Goal: Book appointment/travel/reservation

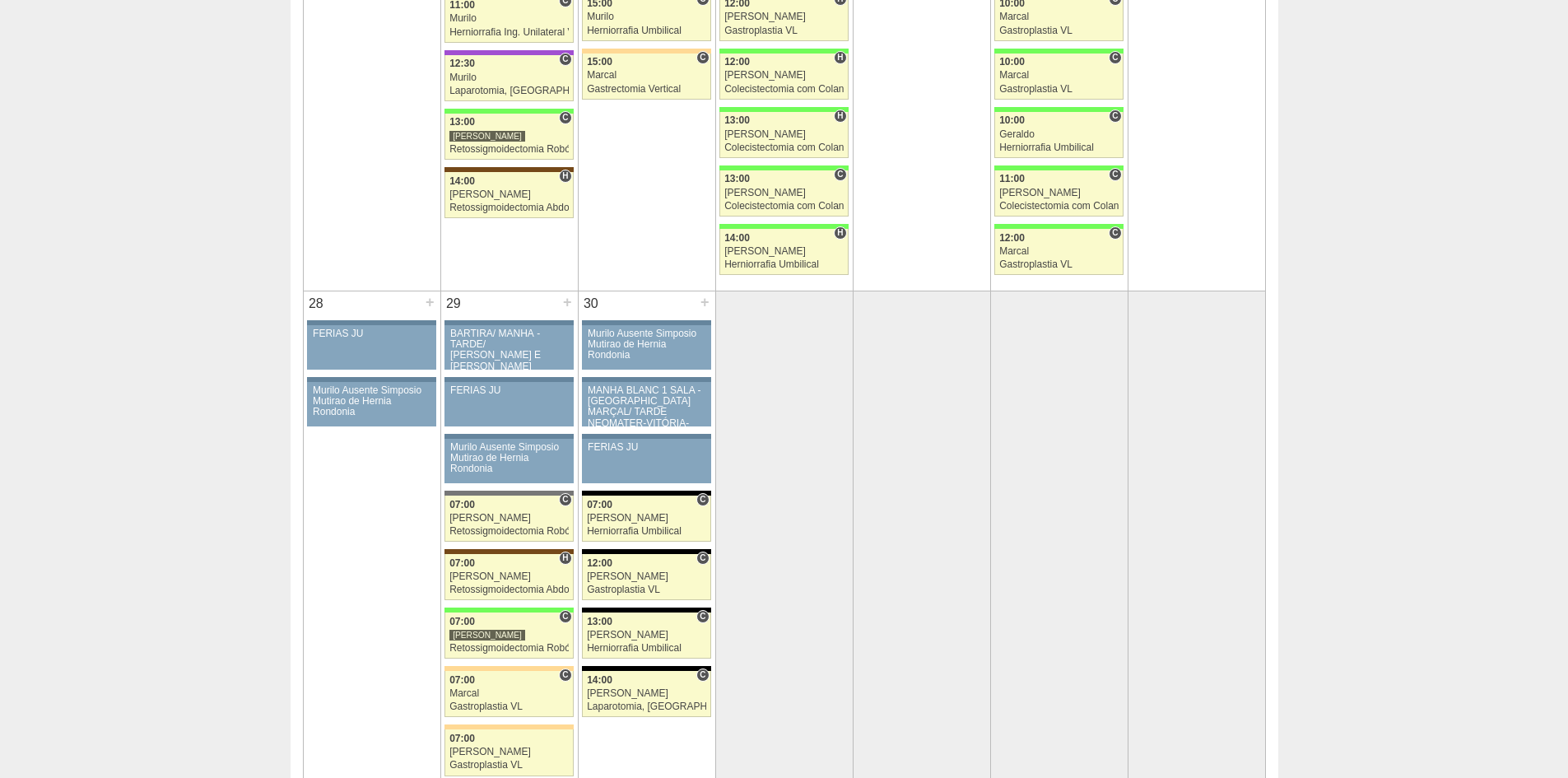
scroll to position [3047, 0]
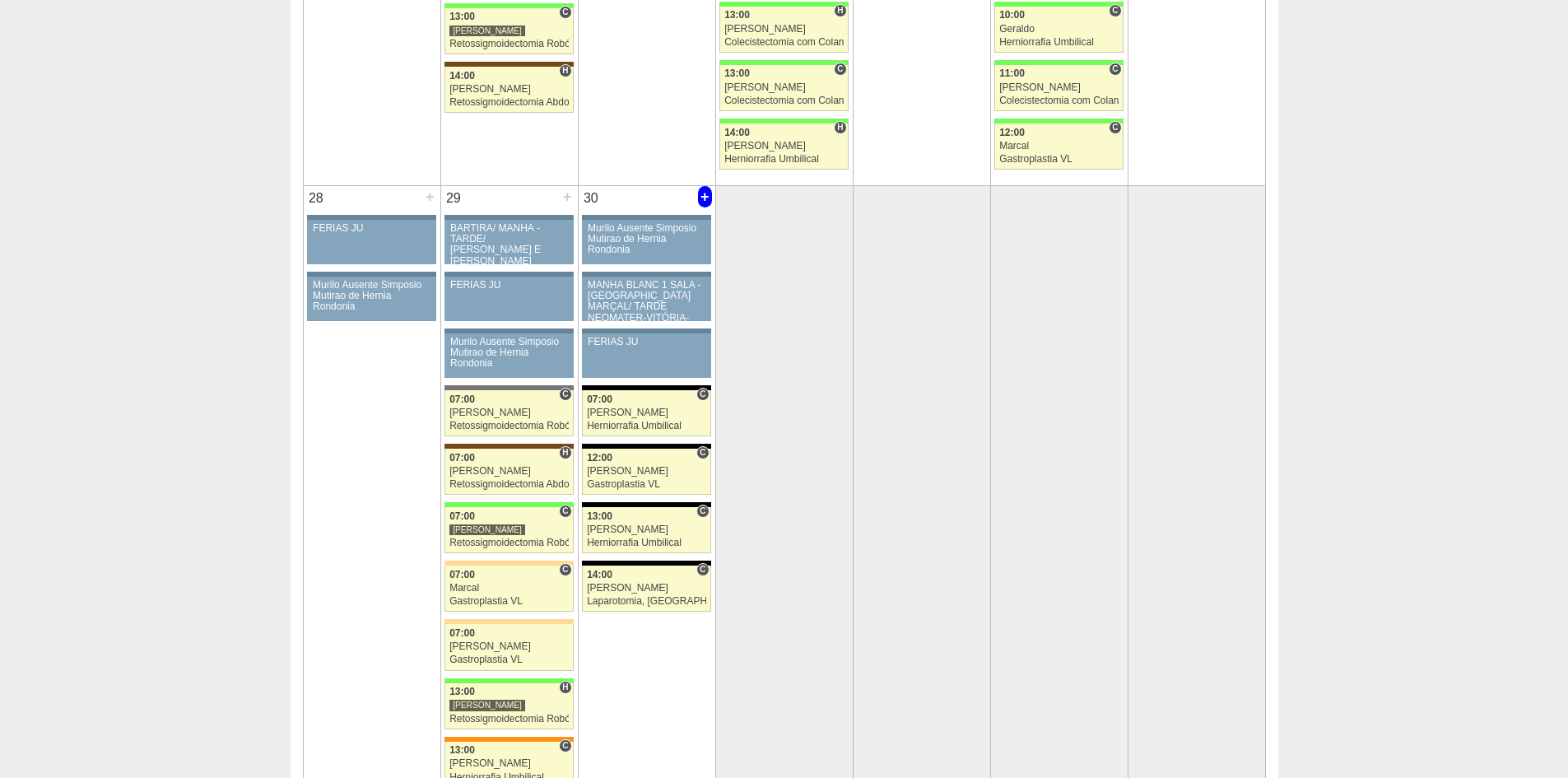
click at [704, 197] on div "+" at bounding box center [705, 196] width 14 height 21
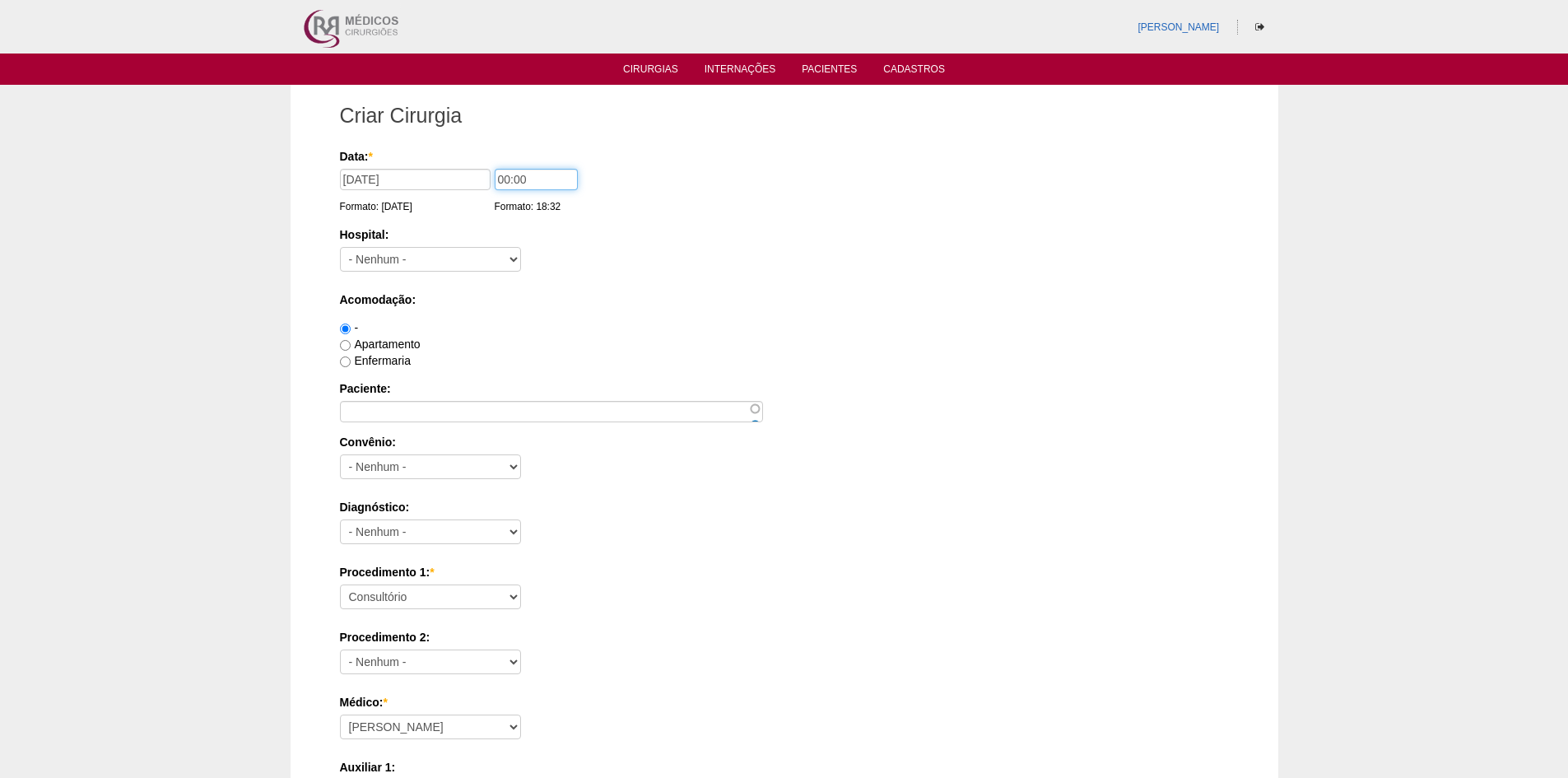
click at [504, 180] on input "00:00" at bounding box center [536, 179] width 83 height 21
type input "07:00"
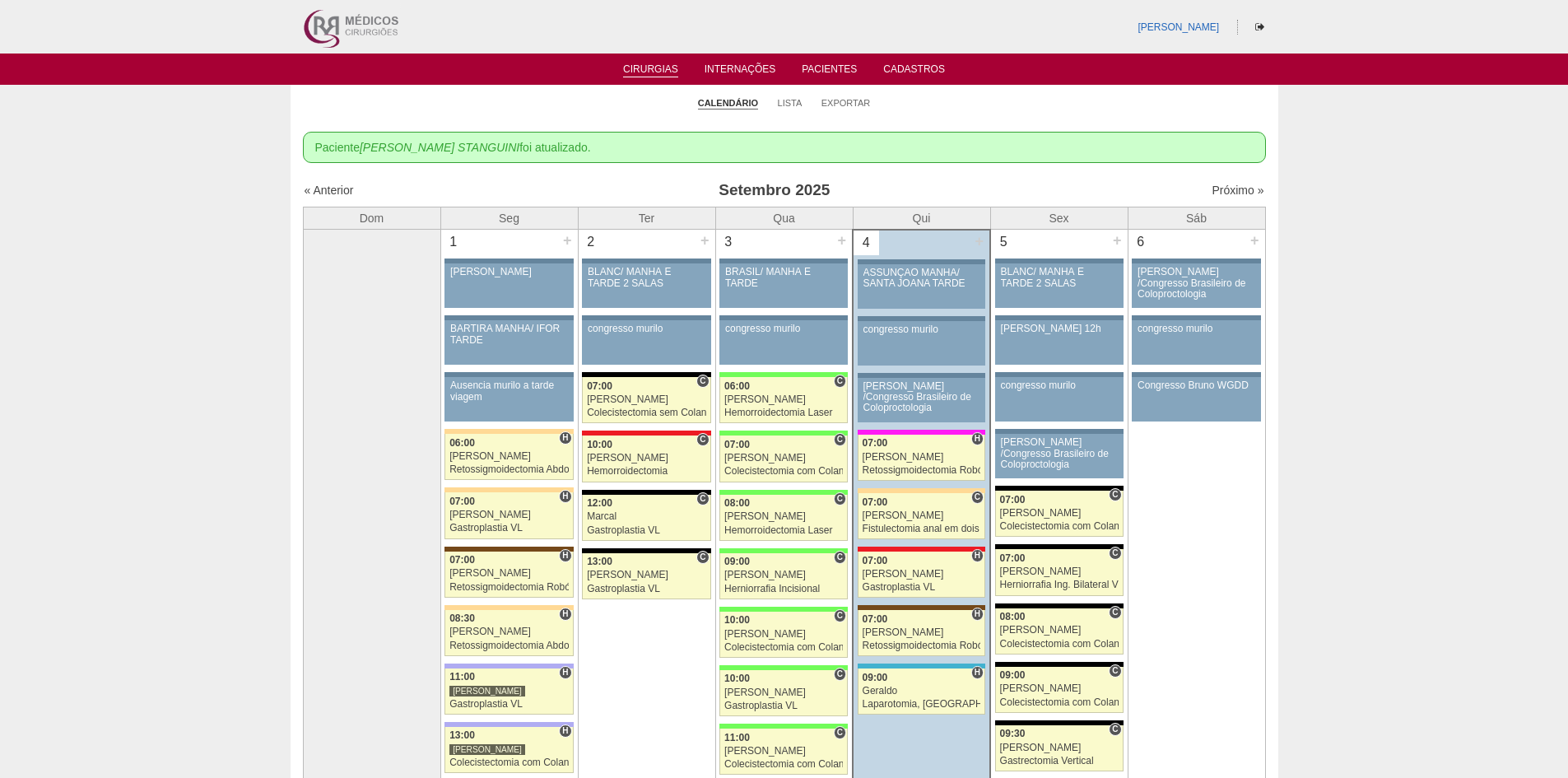
scroll to position [3047, 0]
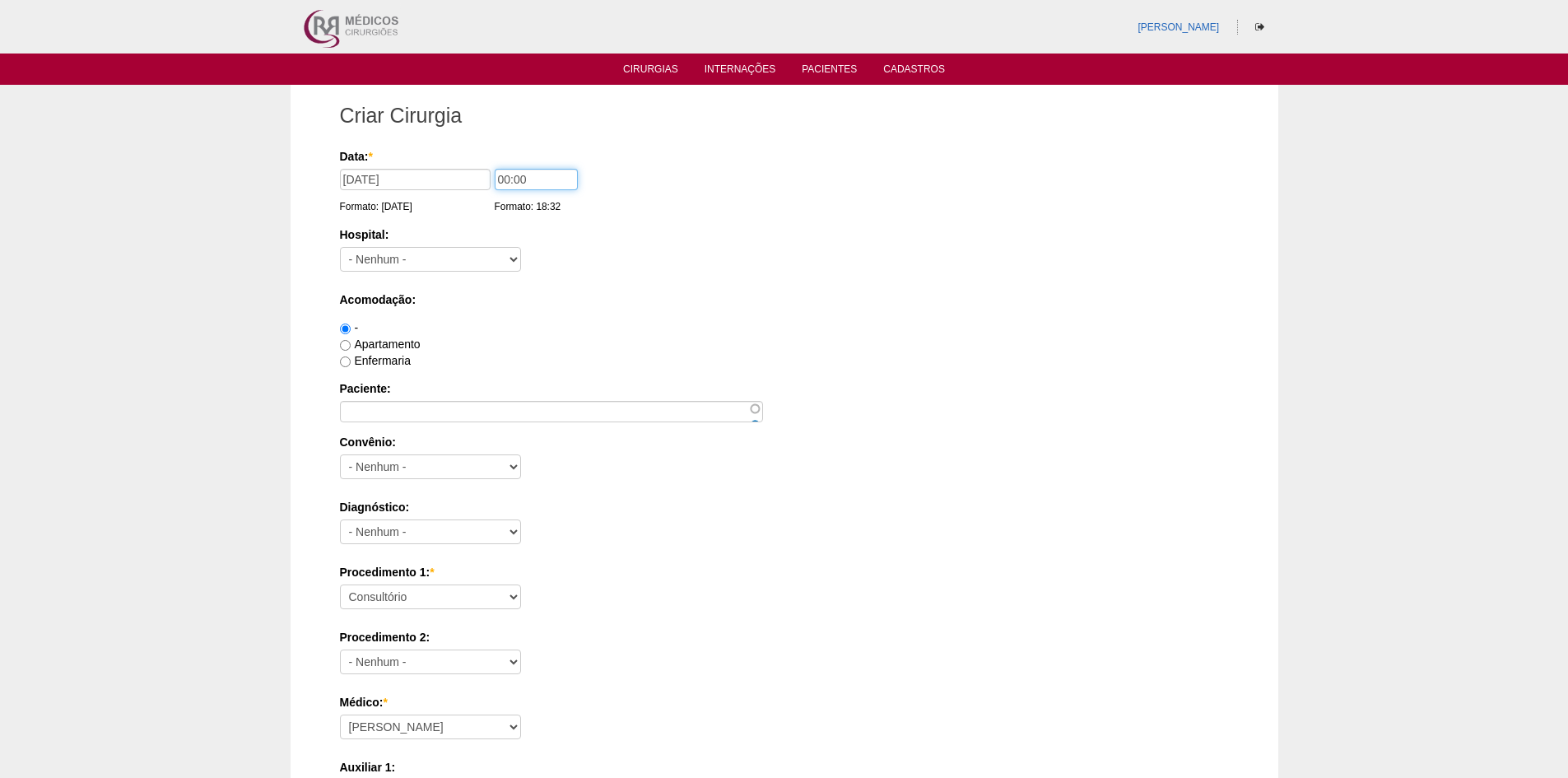
click at [505, 180] on input "00:00" at bounding box center [536, 179] width 83 height 21
type input "09:00"
click at [495, 256] on select "- Nenhum - 9 de Julho Albert Einstein Alvorada América Assunção Bartira Benefic…" at bounding box center [430, 259] width 181 height 25
select select "67"
click at [339, 247] on select "- Nenhum - 9 de Julho Albert Einstein Alvorada América Assunção Bartira Benefic…" at bounding box center [430, 259] width 181 height 25
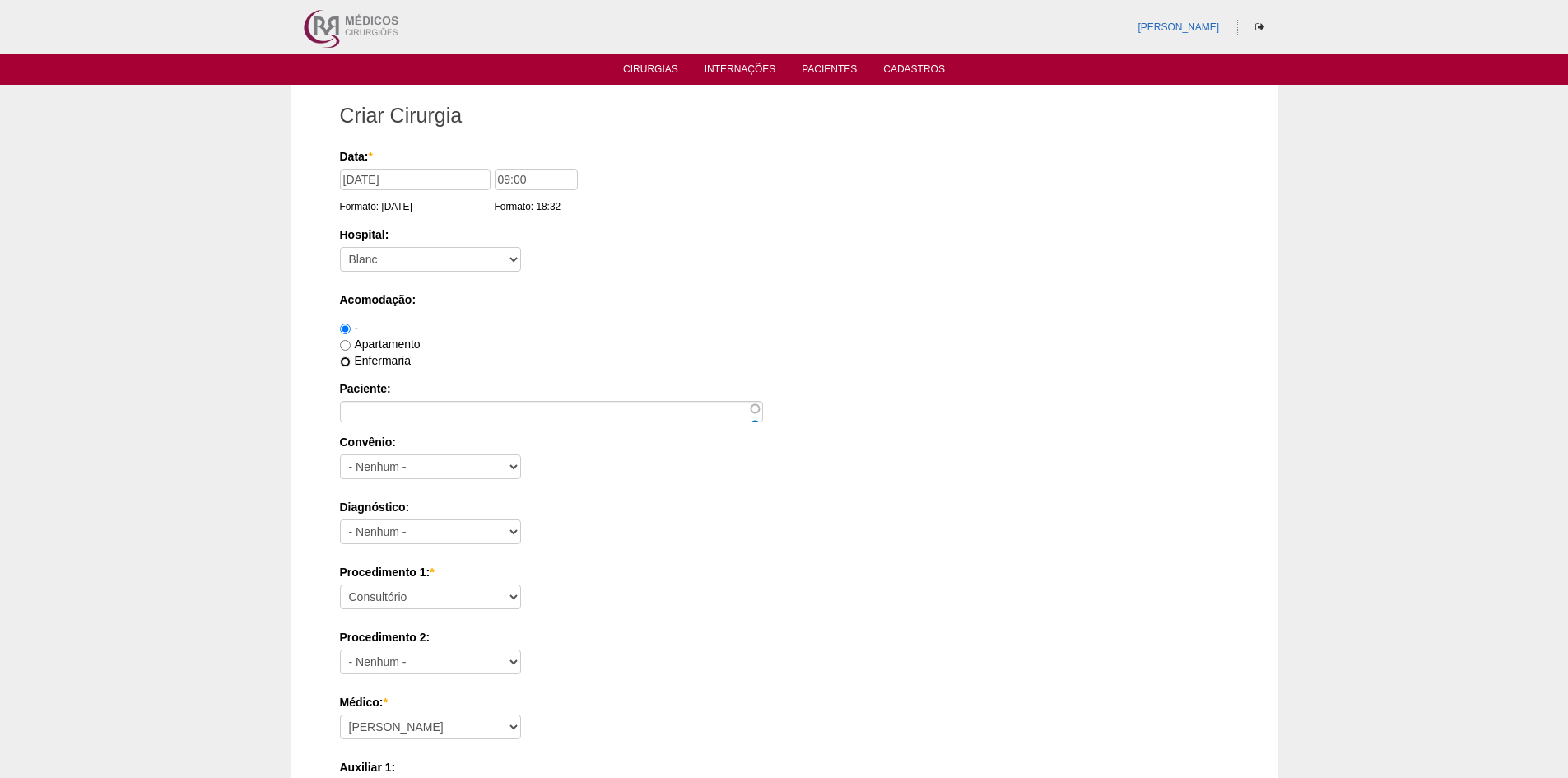
click at [342, 360] on input "Enfermaria" at bounding box center [345, 362] width 10 height 10
radio input "true"
click at [408, 406] on input "Paciente:" at bounding box center [550, 411] width 423 height 21
type input "DANIELLE PANTARINI LOPES DA SILVA"
click at [515, 469] on select "- Nenhum - Abet Afresp Allianz Amil Blue Life Caasp Cabesp Caixa de Pensões Car…" at bounding box center [430, 467] width 181 height 25
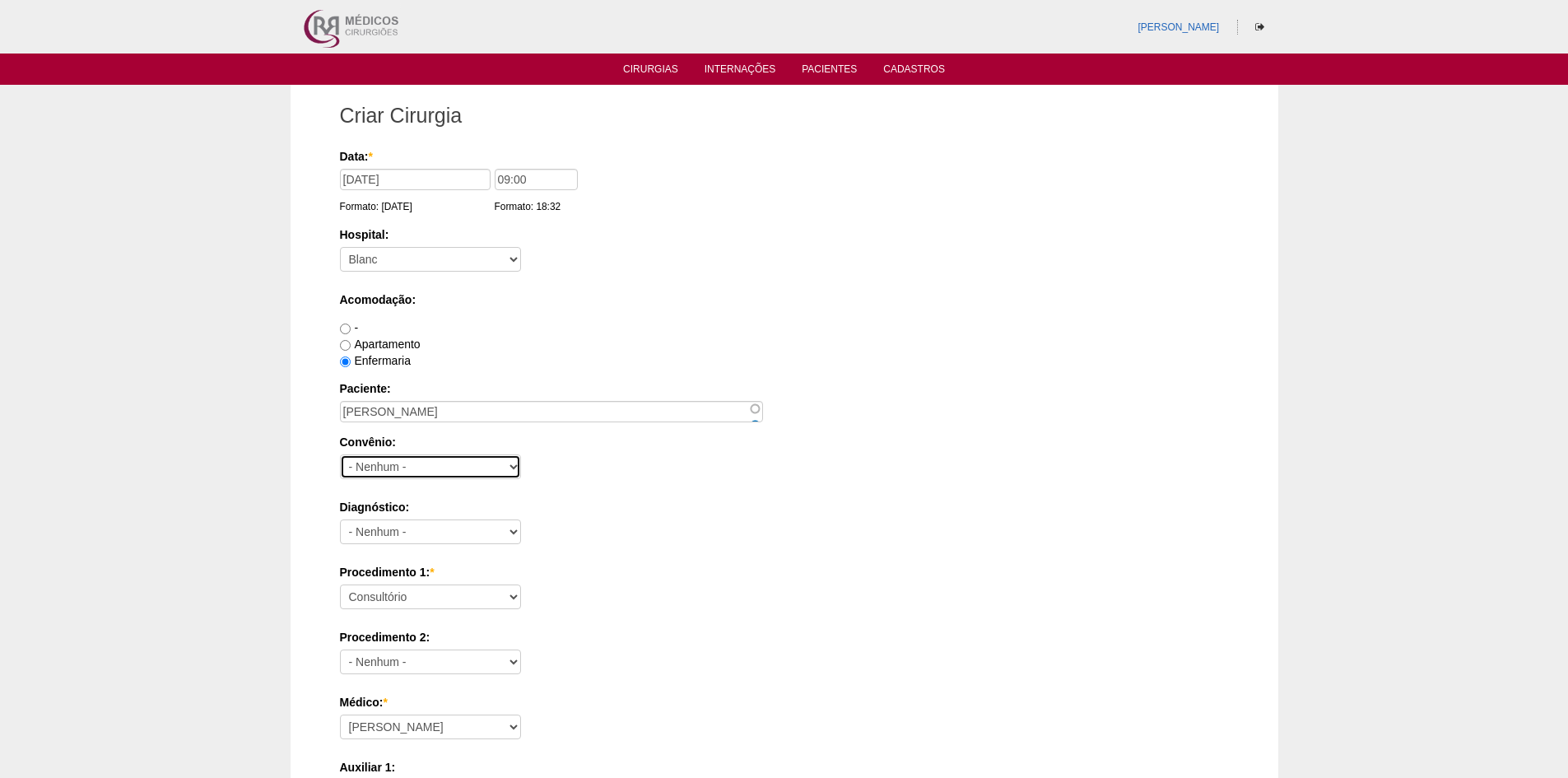
select select "8907"
click at [339, 455] on select "- Nenhum - Abet Afresp Allianz Amil Blue Life Caasp Cabesp Caixa de Pensões Car…" at bounding box center [430, 467] width 181 height 25
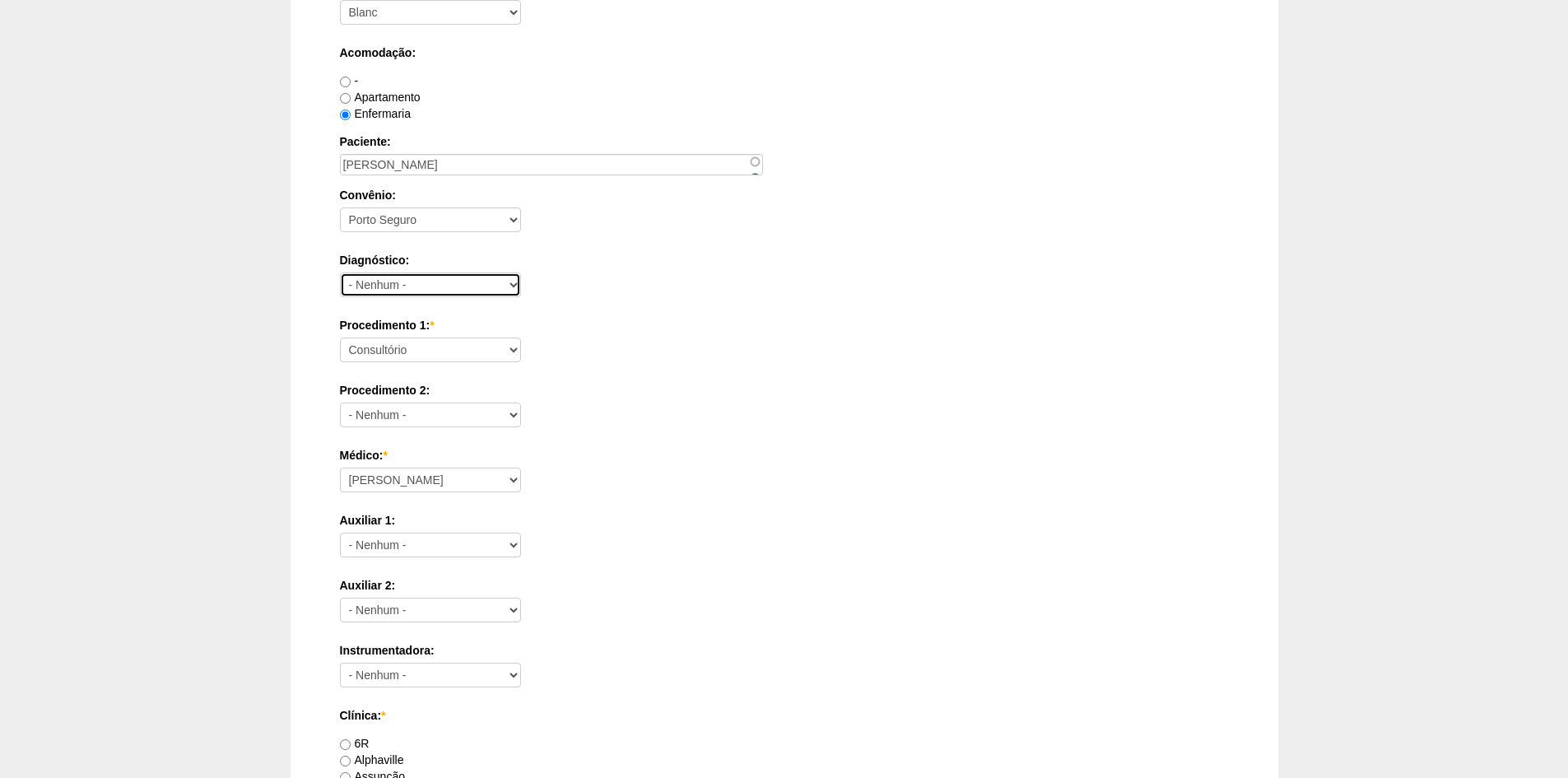
click at [489, 293] on select "- Nenhum - Abdome Agudo Abscesso Hepático Abscesso Perianal Abscesso Peritoneal…" at bounding box center [430, 285] width 181 height 25
select select "3707"
click at [339, 273] on select "- Nenhum - Abdome Agudo Abscesso Hepático Abscesso Perianal Abscesso Peritoneal…" at bounding box center [430, 285] width 181 height 25
click at [510, 347] on select "Consultório Abscesso Hepático - Drenagem Abscesso perianal Amputação Abdômino P…" at bounding box center [430, 350] width 181 height 25
select select "3710"
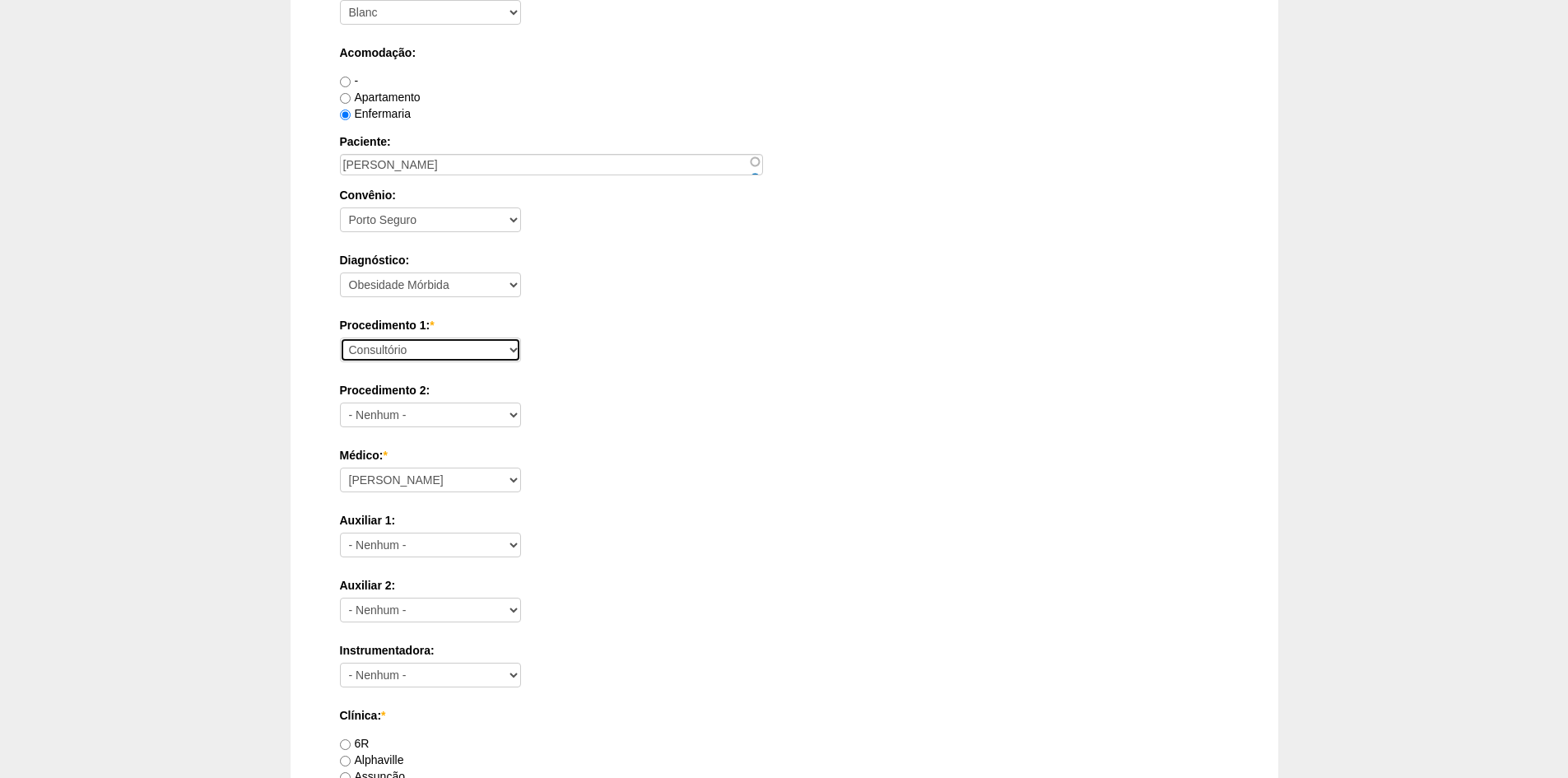
click at [339, 338] on select "Consultório Abscesso Hepático - Drenagem Abscesso perianal Amputação Abdômino P…" at bounding box center [430, 350] width 181 height 25
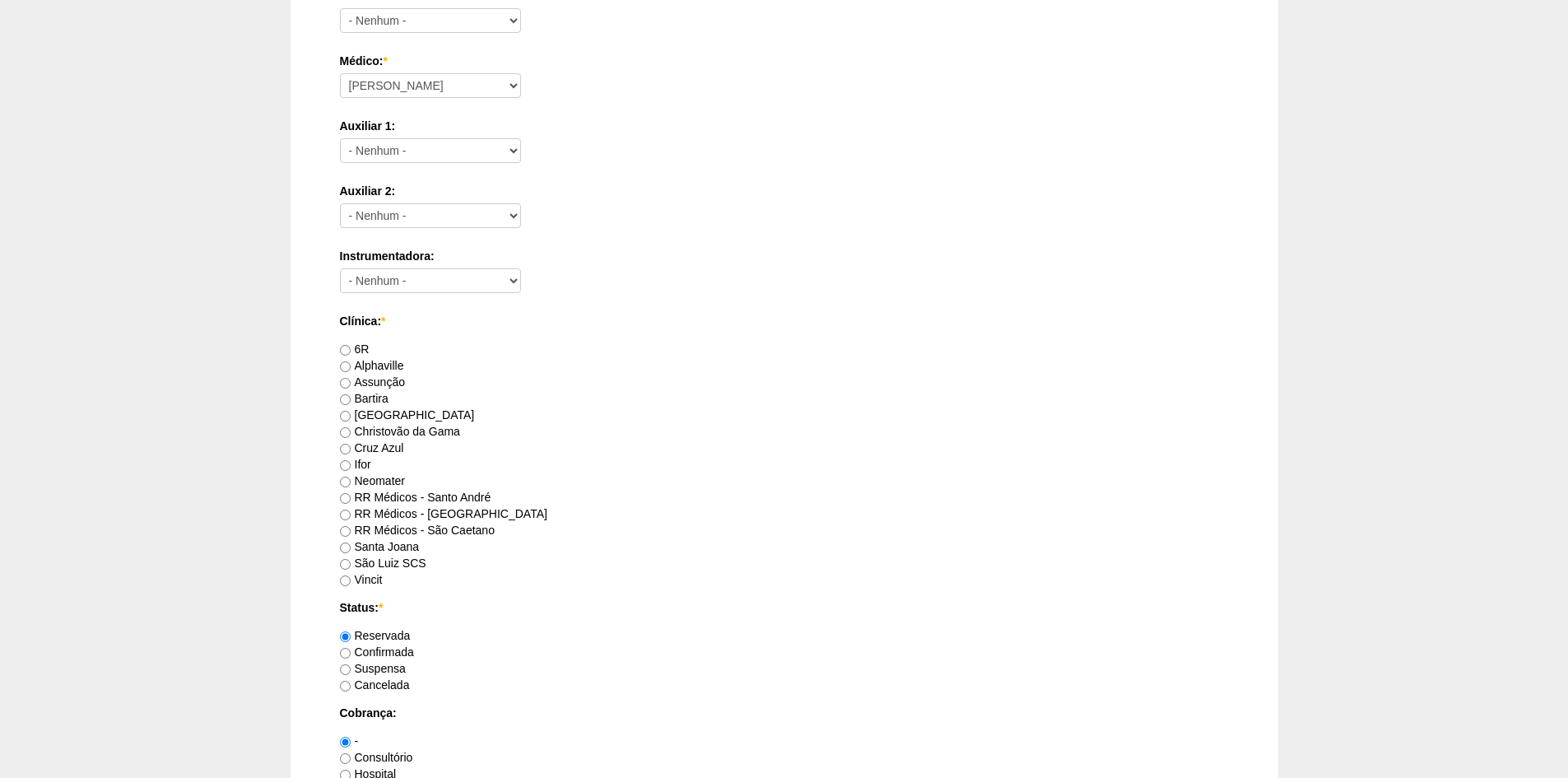
scroll to position [741, 0]
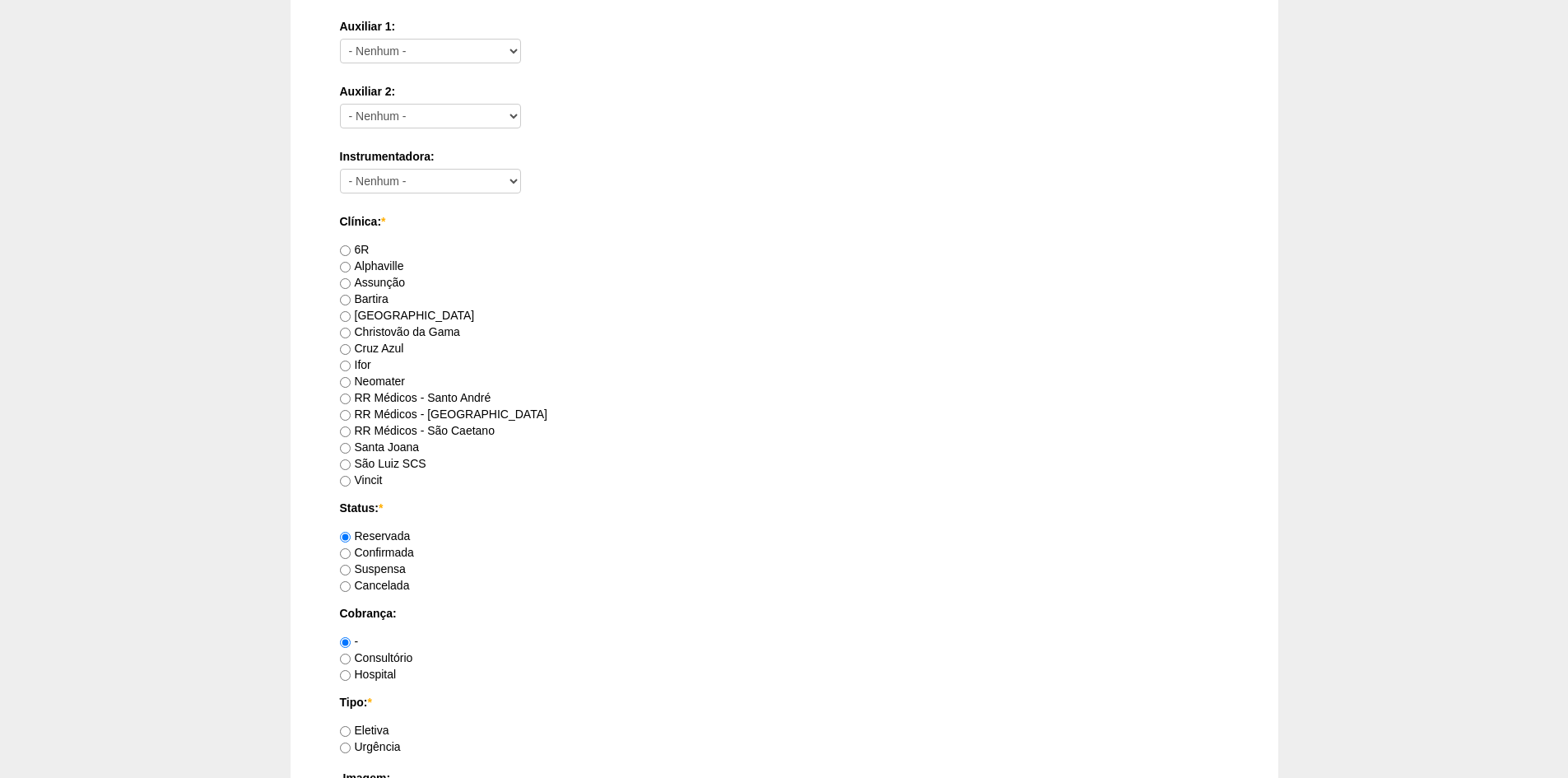
click at [434, 435] on label "RR Médicos - São Caetano" at bounding box center [417, 430] width 154 height 13
click at [351, 435] on input "RR Médicos - São Caetano" at bounding box center [345, 431] width 10 height 10
radio input "true"
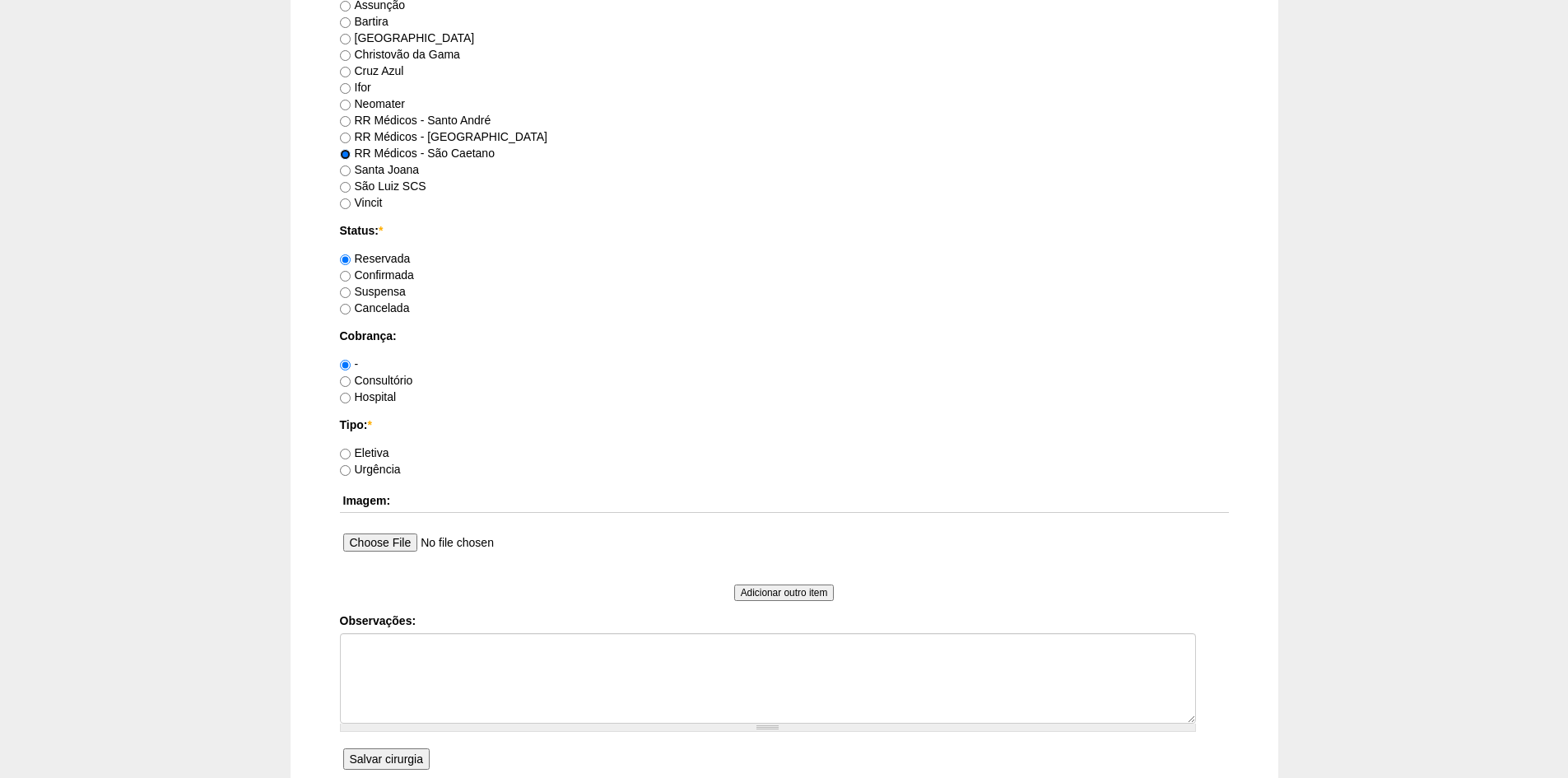
scroll to position [1153, 0]
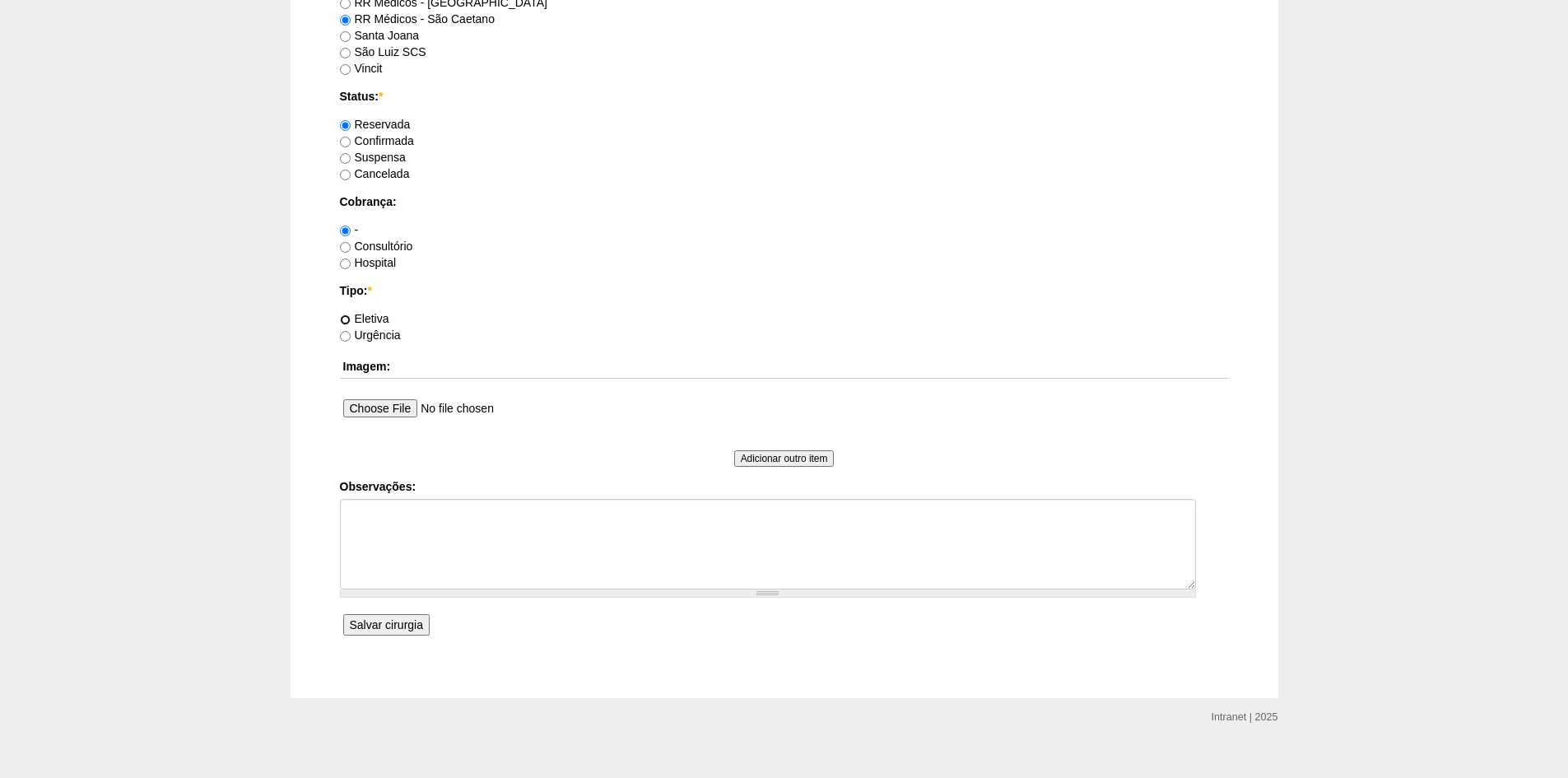
click at [350, 317] on input "Eletiva" at bounding box center [345, 320] width 10 height 10
radio input "true"
click at [394, 615] on input "Salvar cirurgia" at bounding box center [386, 624] width 87 height 21
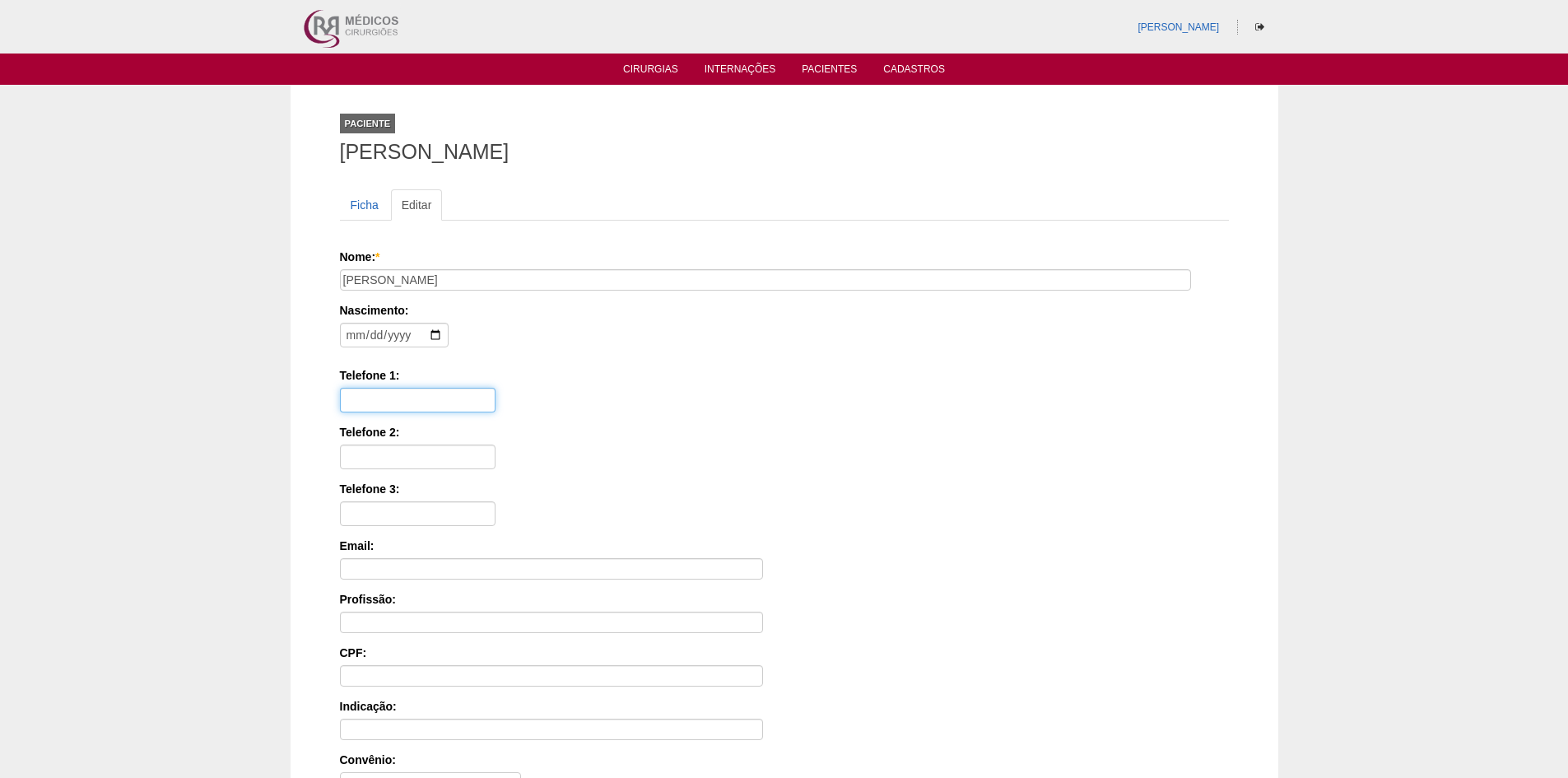
click at [440, 397] on input "Telefone 1:" at bounding box center [417, 400] width 155 height 25
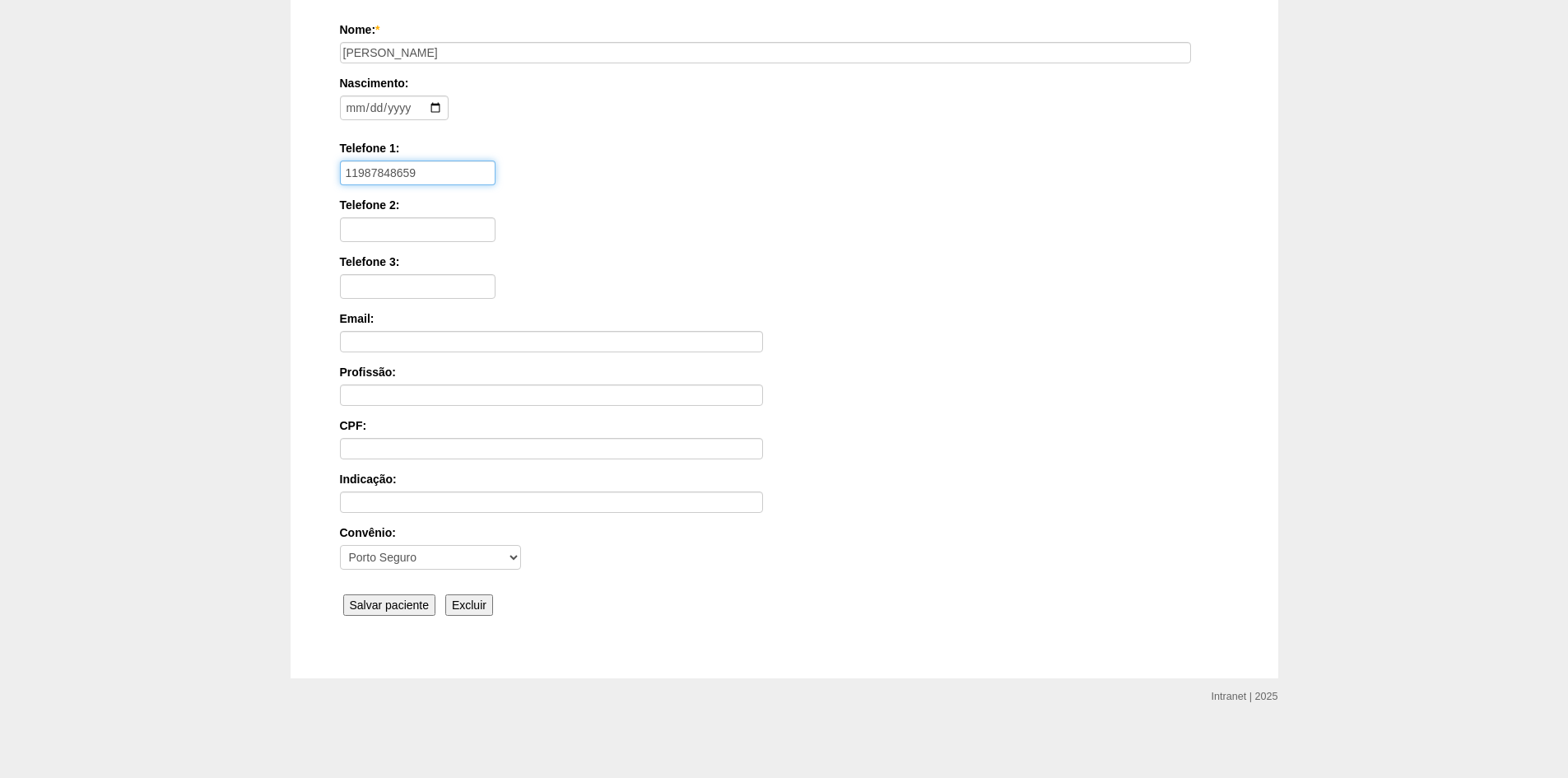
type input "11987848659"
click at [375, 605] on input "Salvar paciente" at bounding box center [389, 605] width 93 height 21
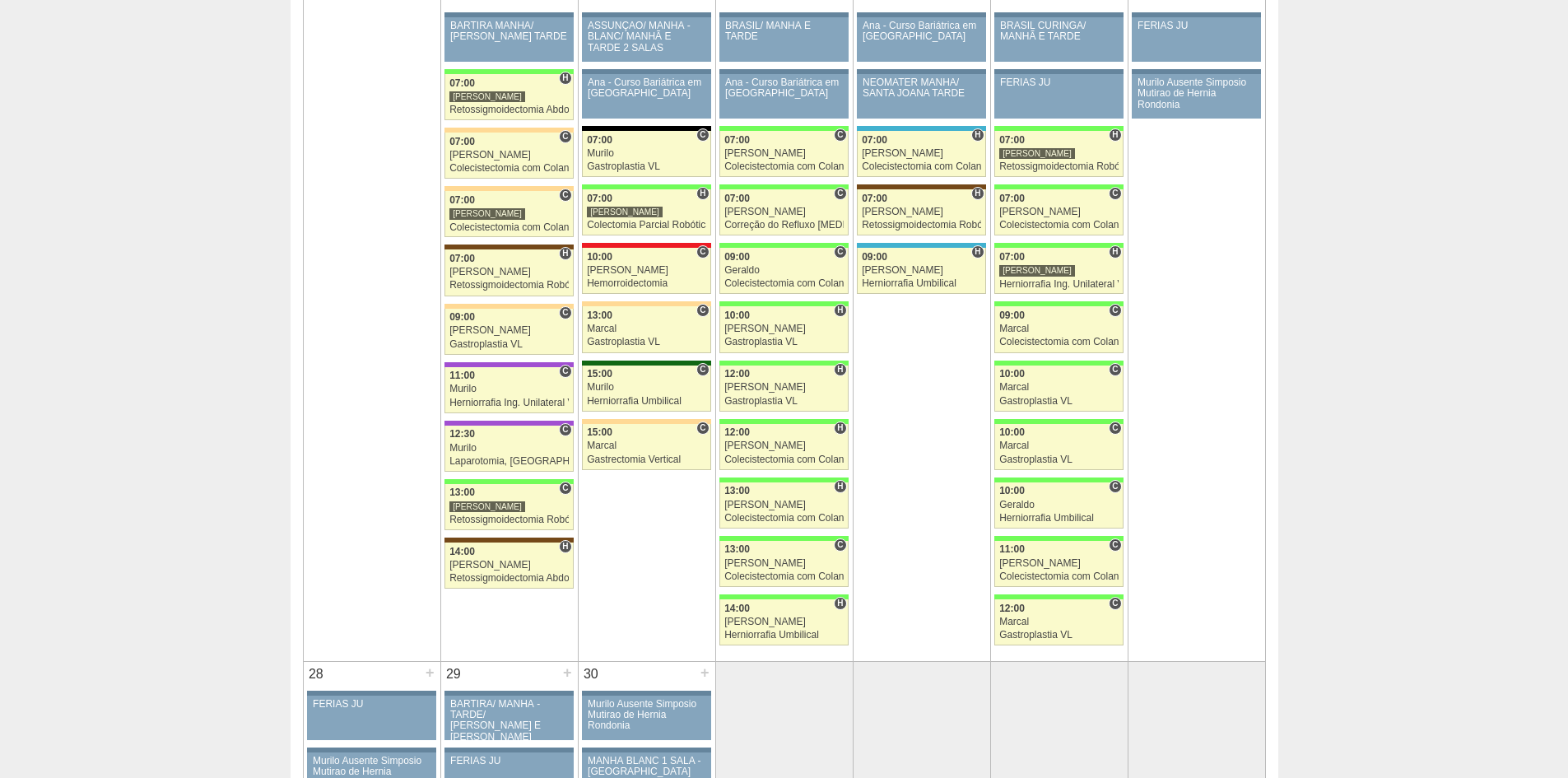
scroll to position [2553, 0]
